Goal: Task Accomplishment & Management: Manage account settings

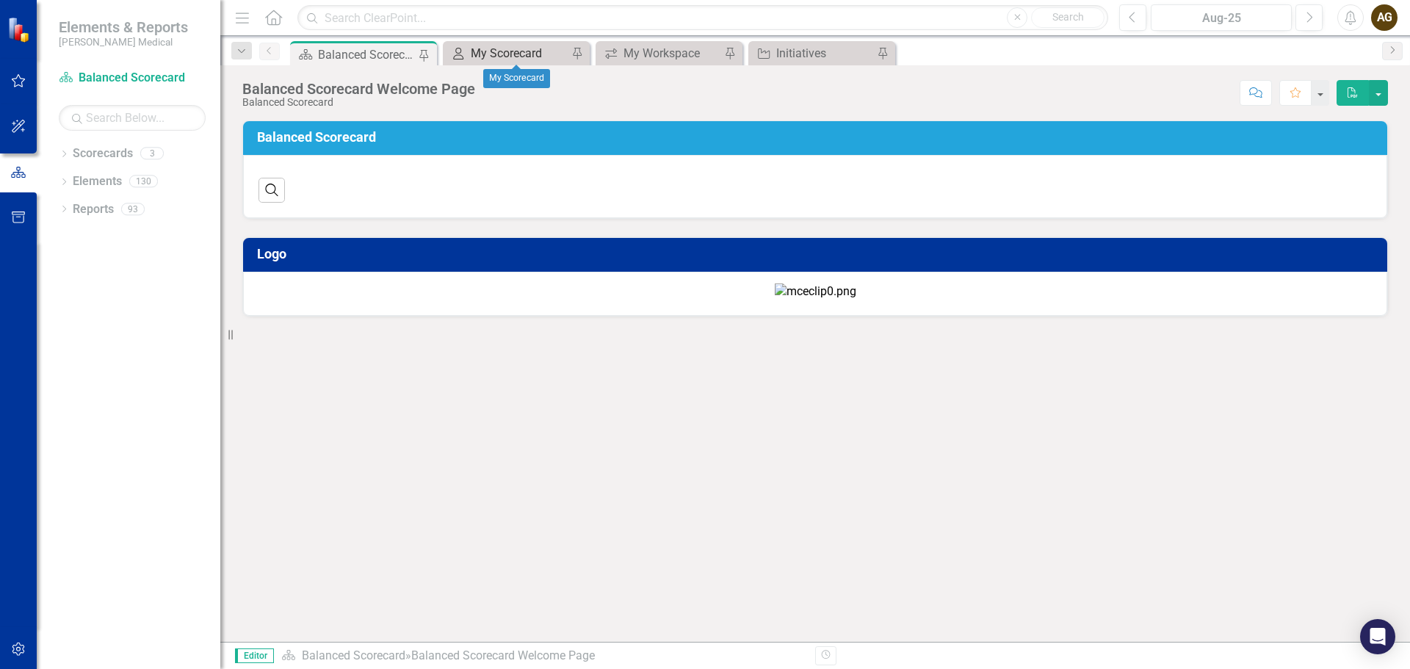
click at [524, 48] on div "My Scorecard" at bounding box center [519, 53] width 97 height 18
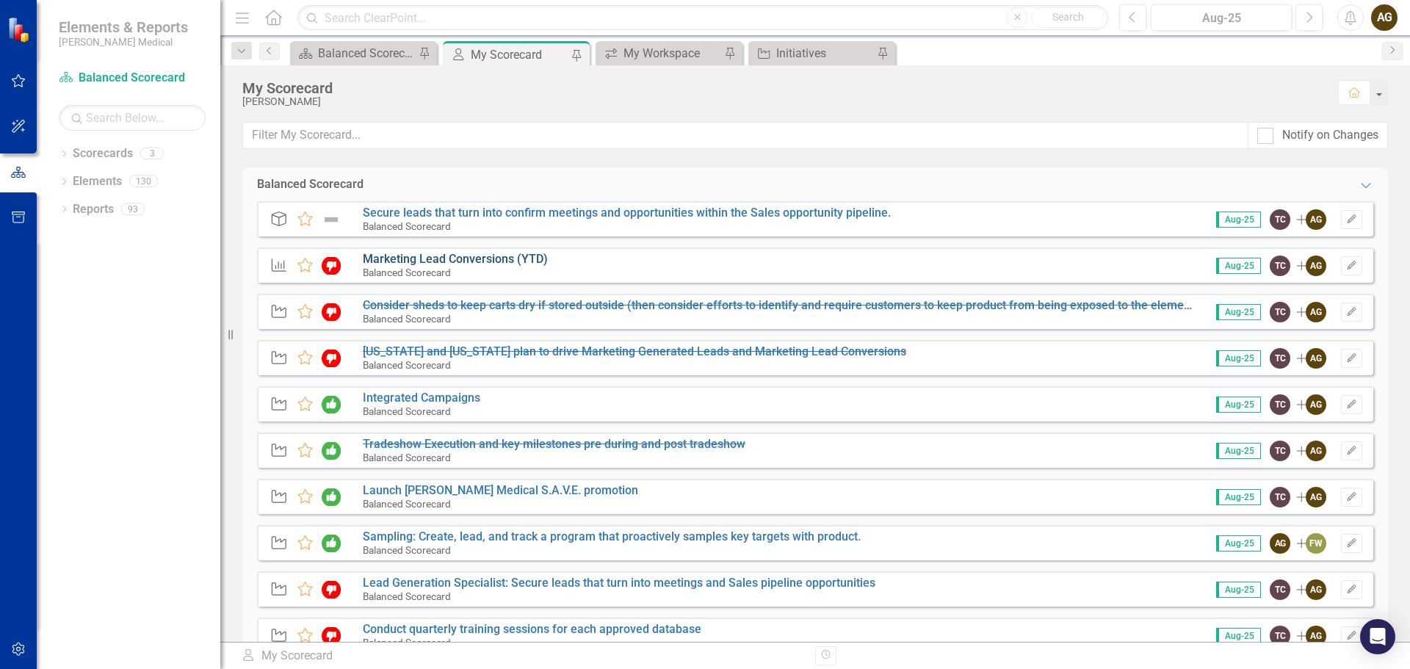
click at [439, 259] on link "Marketing Lead Conversions (YTD)" at bounding box center [455, 259] width 185 height 14
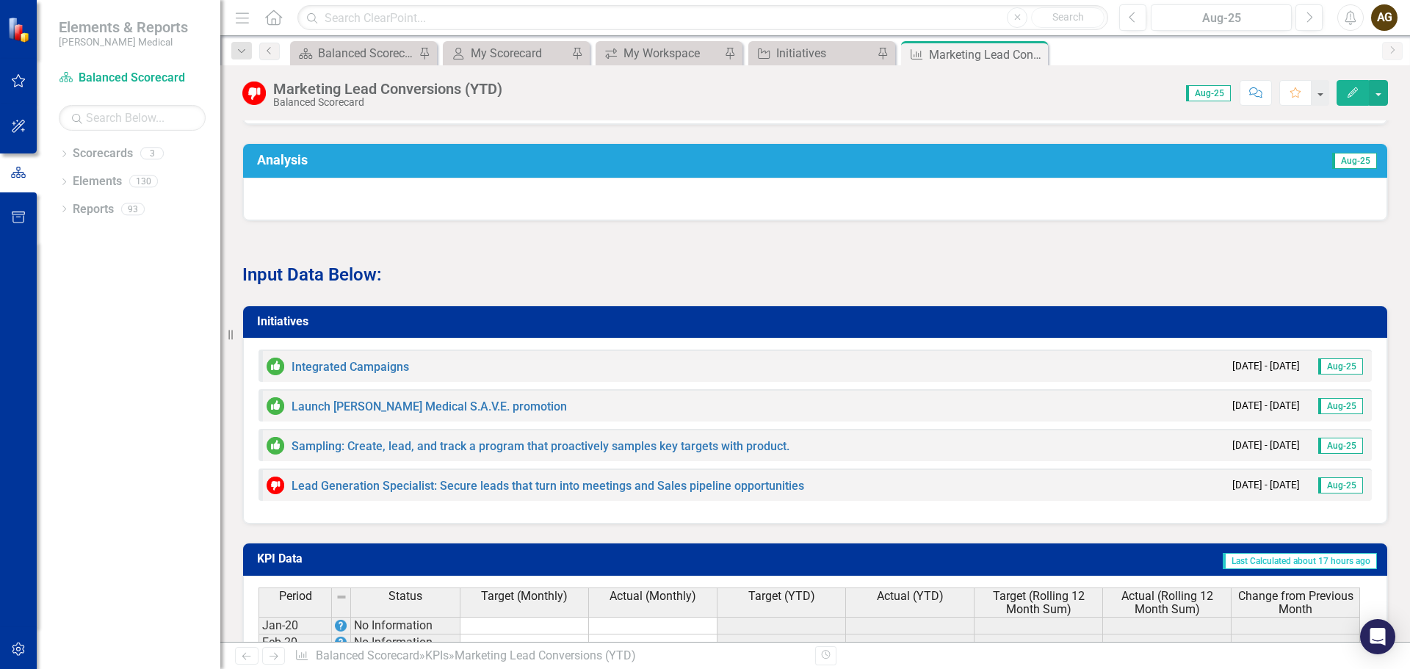
scroll to position [1322, 0]
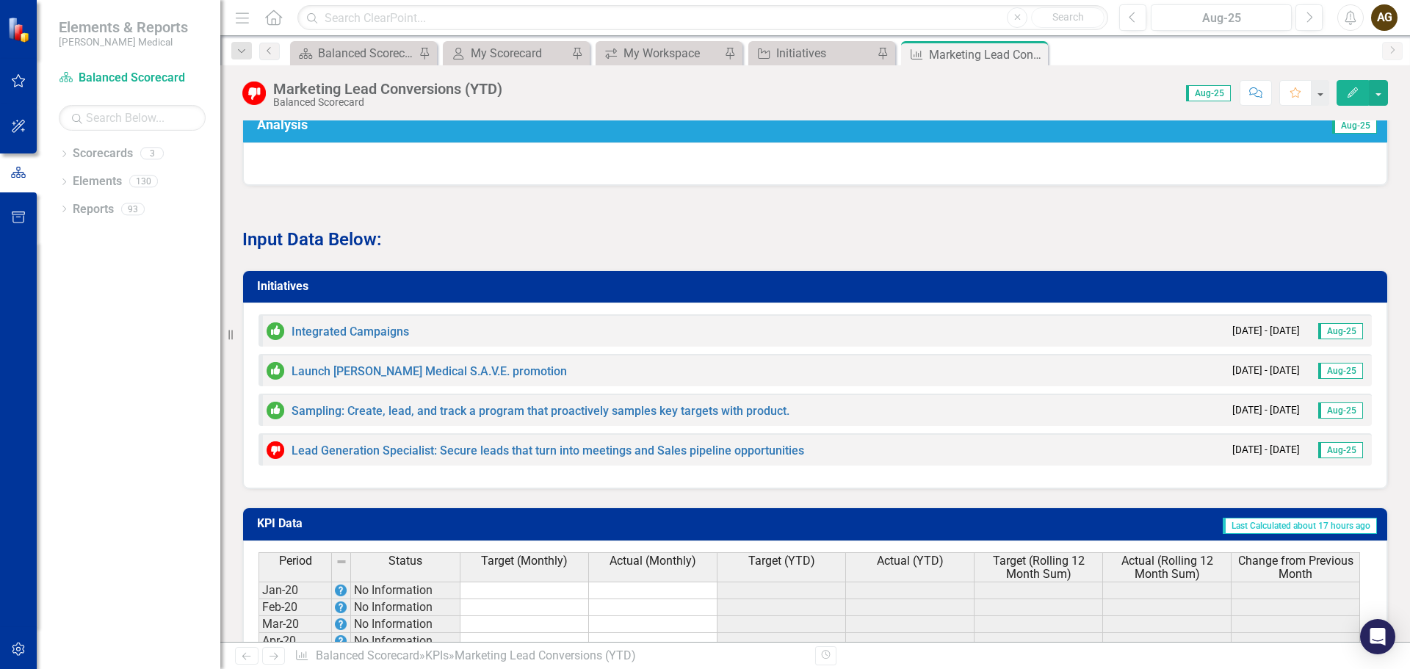
click at [318, 293] on h3 "Initiatives" at bounding box center [817, 286] width 1121 height 13
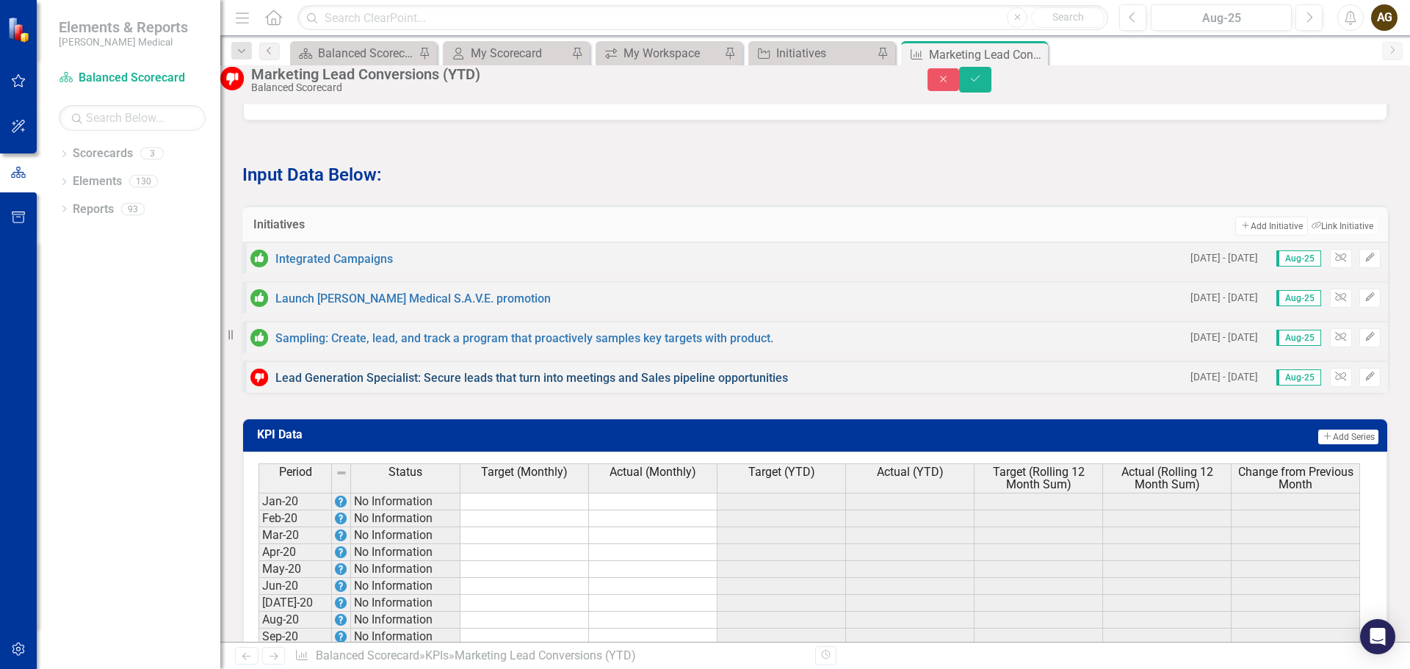
scroll to position [1395, 0]
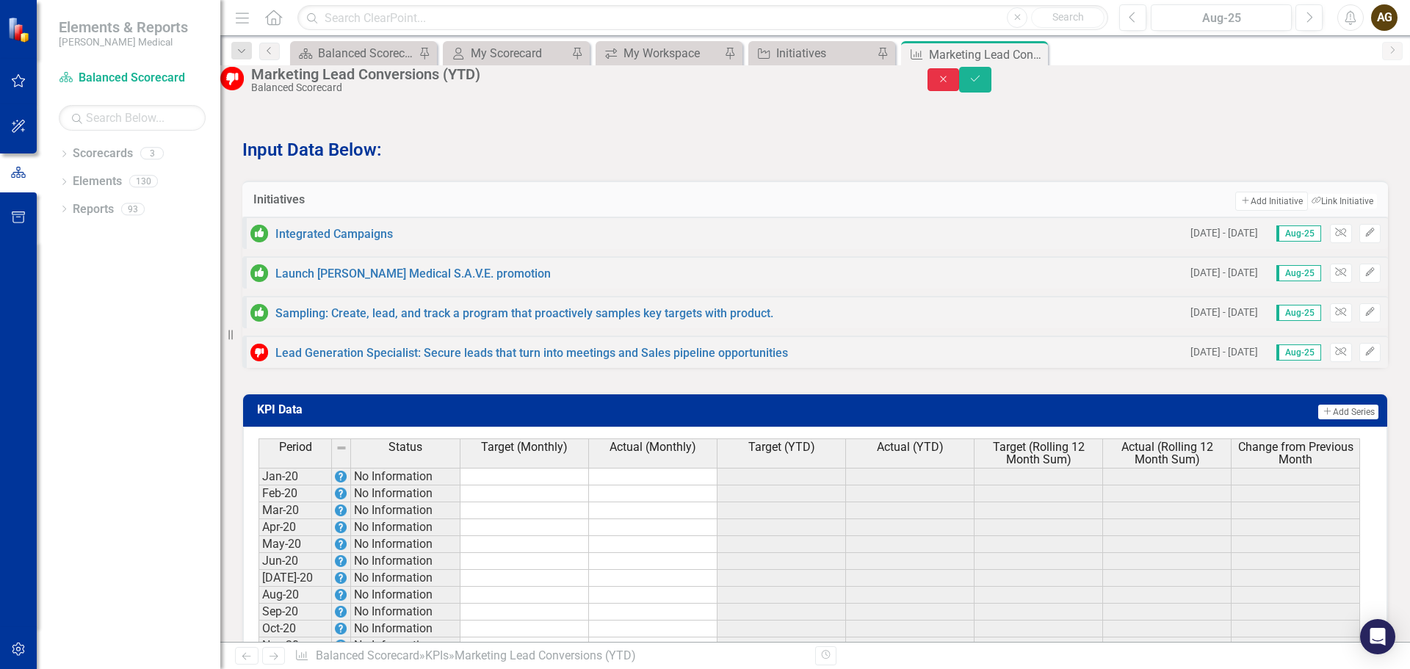
click at [950, 83] on icon "Close" at bounding box center [943, 79] width 13 height 10
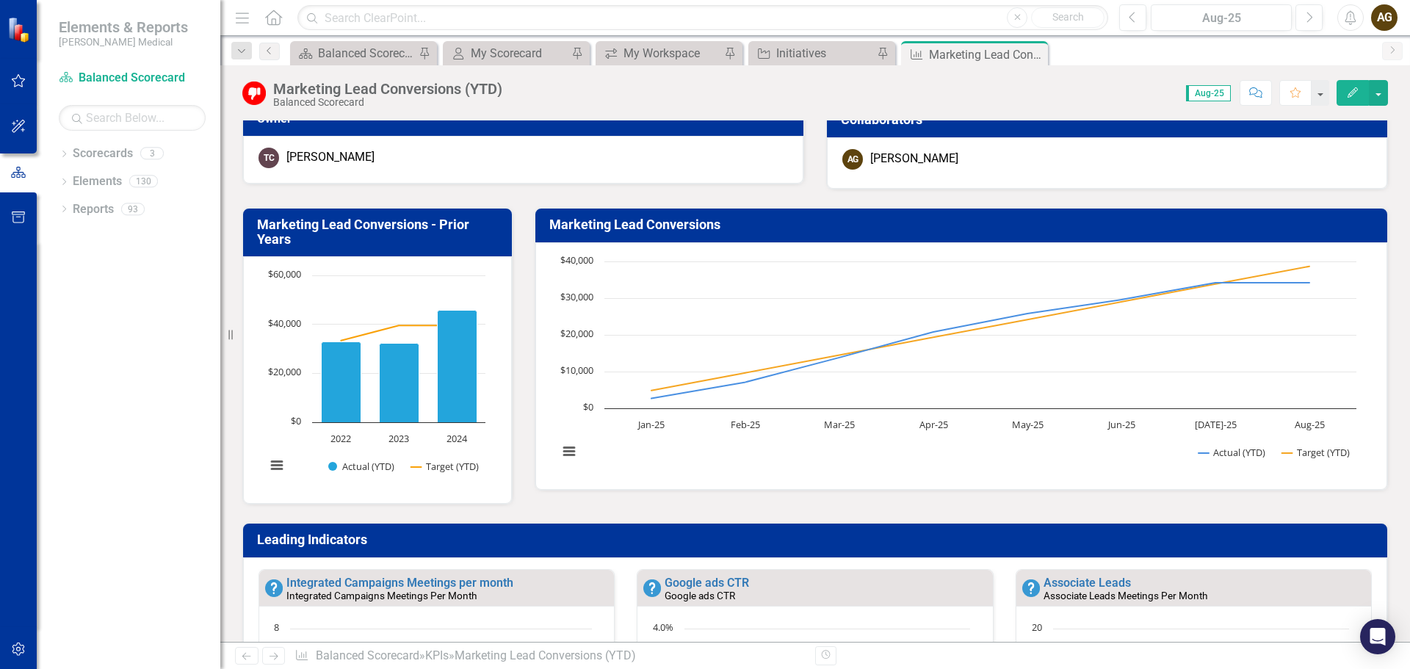
scroll to position [0, 0]
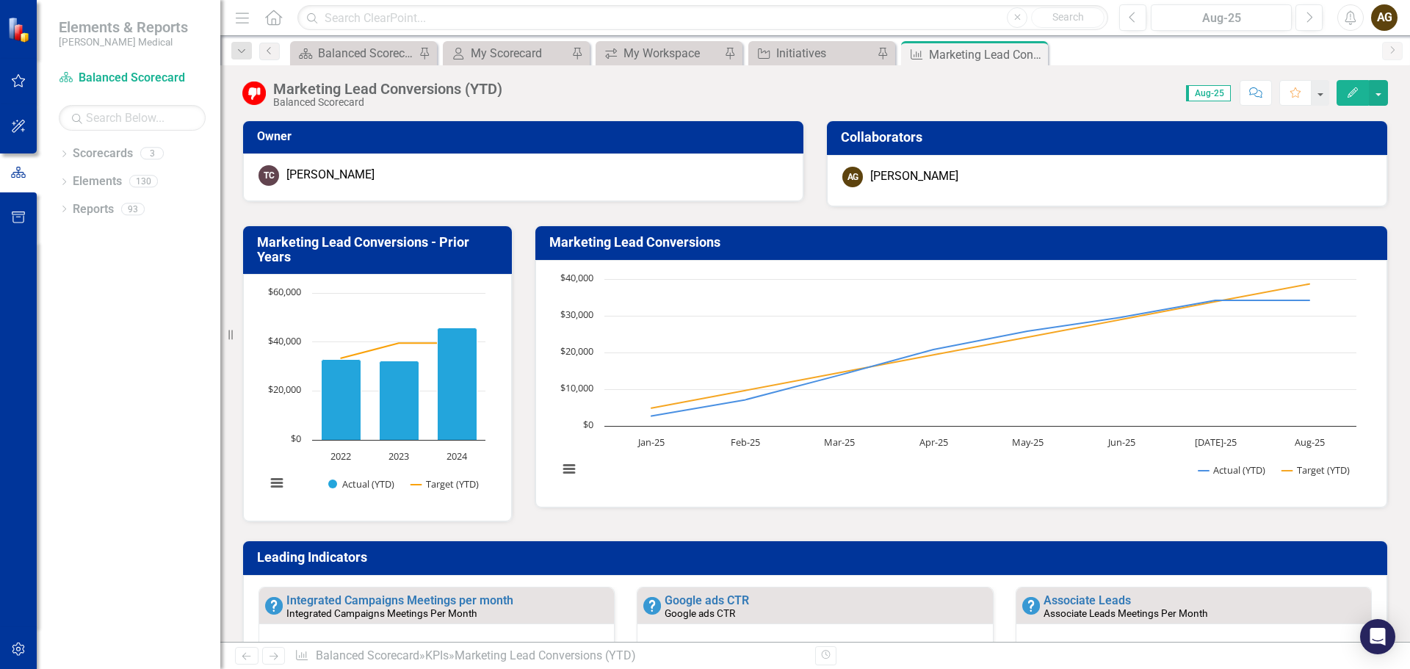
click at [1217, 134] on h3 "Collaborators" at bounding box center [1109, 137] width 537 height 15
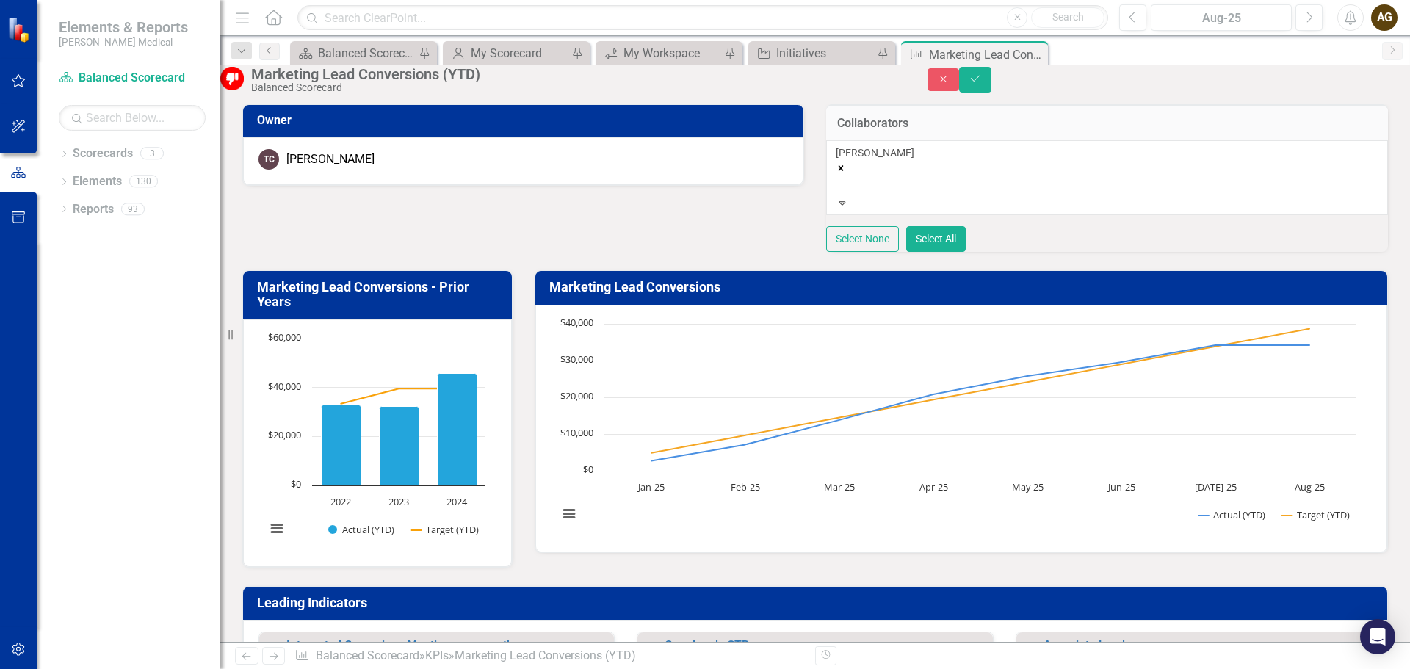
click at [1059, 183] on div "[PERSON_NAME]" at bounding box center [1107, 170] width 543 height 50
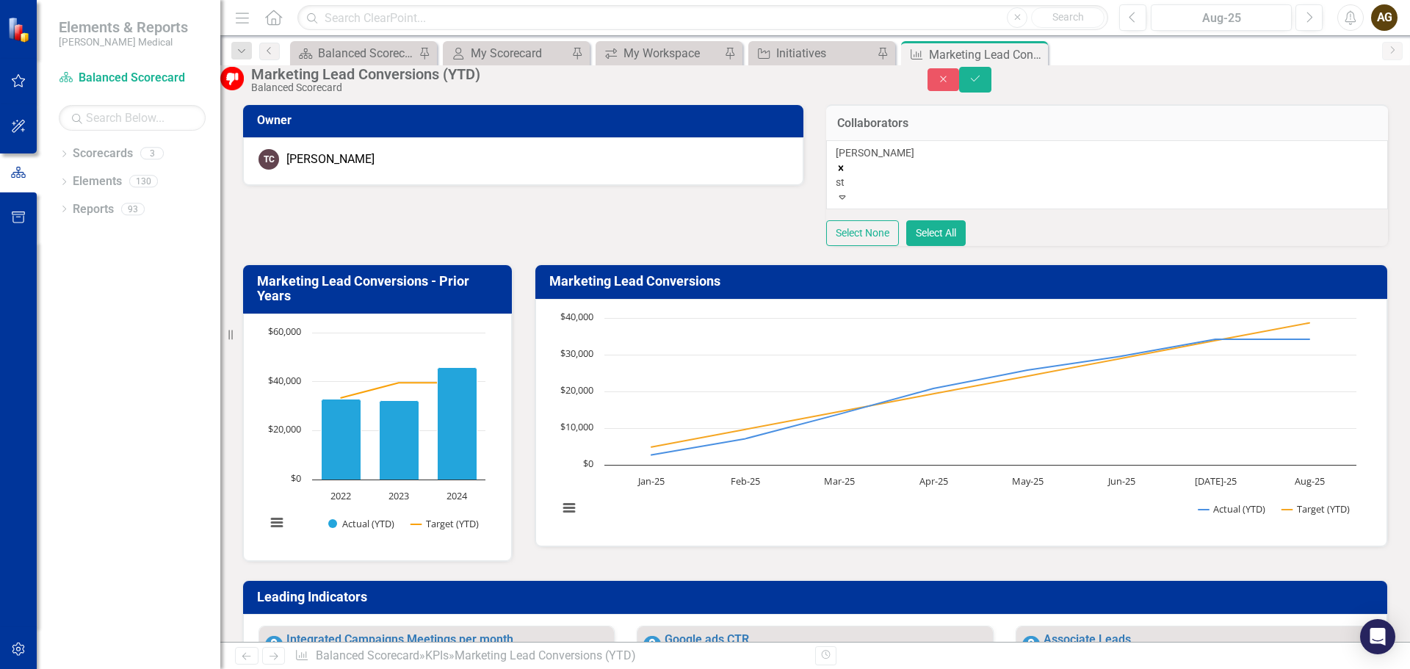
type input "s"
type input "b"
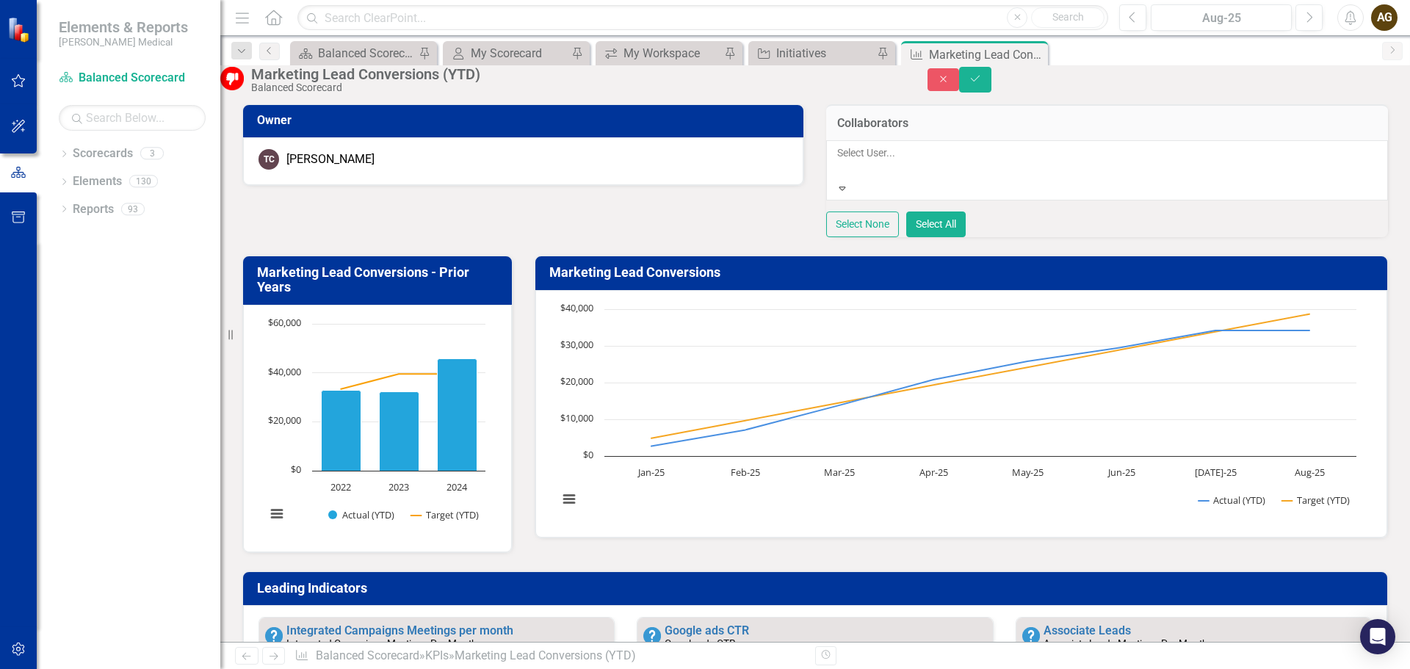
click at [828, 229] on div "option [PERSON_NAME], deselected. 38 results available. Use Up and Down to choo…" at bounding box center [1107, 188] width 562 height 97
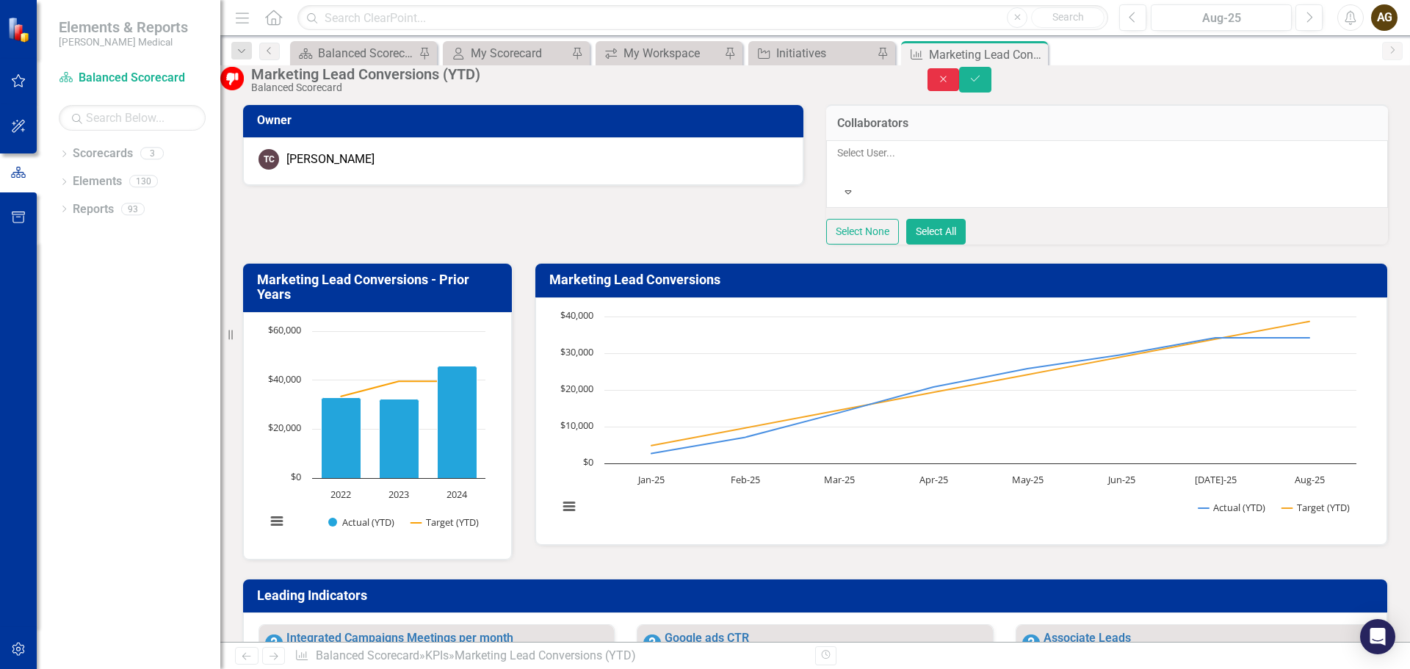
click at [960, 87] on button "Close" at bounding box center [943, 79] width 32 height 23
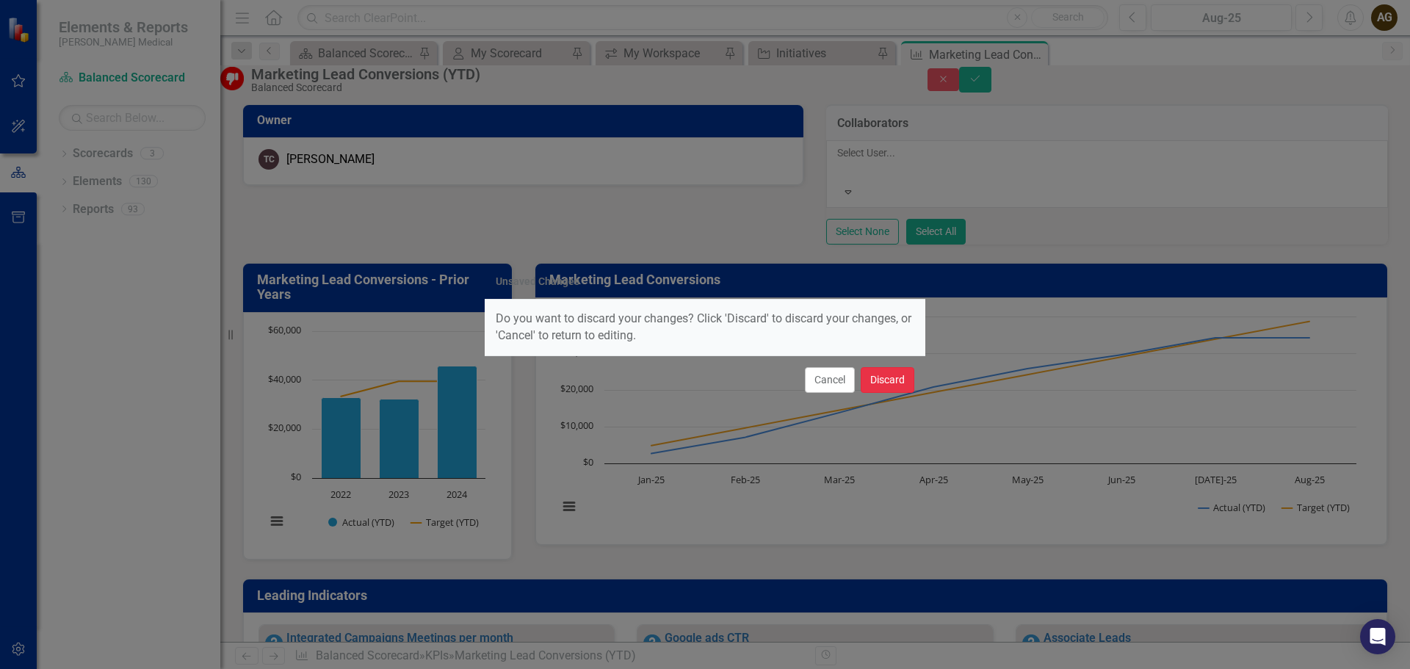
click at [877, 383] on button "Discard" at bounding box center [888, 380] width 54 height 26
